Goal: Communication & Community: Connect with others

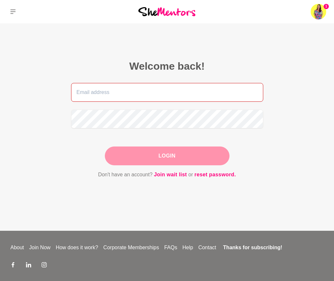
click at [126, 88] on input "email" at bounding box center [167, 92] width 192 height 19
type input "[EMAIL_ADDRESS][DOMAIN_NAME]"
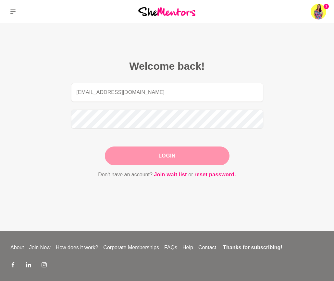
click at [156, 156] on button "Login" at bounding box center [167, 156] width 125 height 19
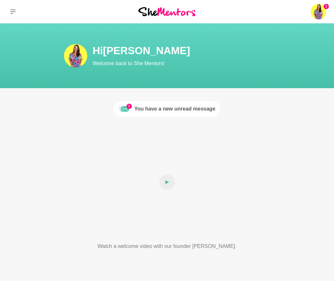
click at [161, 109] on div "You have a new unread message" at bounding box center [174, 109] width 81 height 8
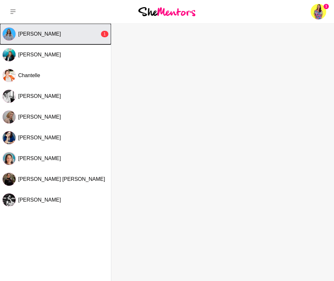
click at [57, 38] on button "[PERSON_NAME] 1" at bounding box center [55, 34] width 111 height 21
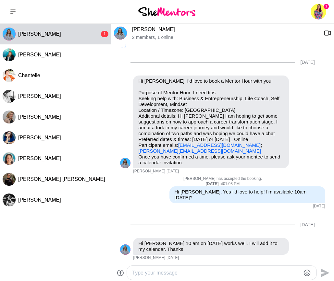
scroll to position [199, 0]
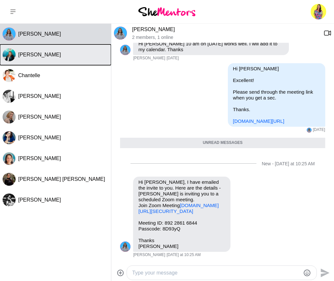
click at [31, 57] on span "[PERSON_NAME]" at bounding box center [39, 55] width 43 height 6
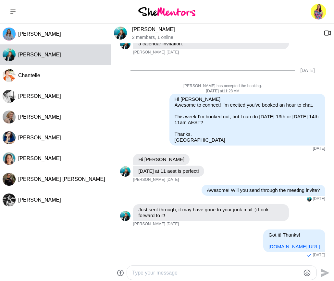
scroll to position [113, 0]
click at [139, 27] on link "[PERSON_NAME]" at bounding box center [153, 30] width 43 height 6
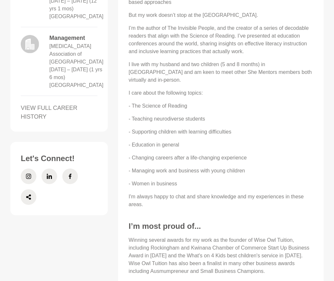
scroll to position [424, 0]
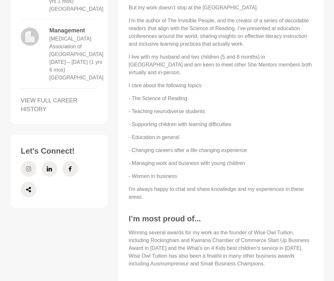
click at [29, 171] on icon at bounding box center [28, 169] width 5 height 16
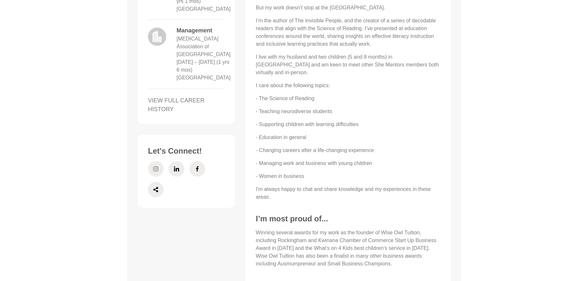
scroll to position [401, 0]
